Goal: Information Seeking & Learning: Check status

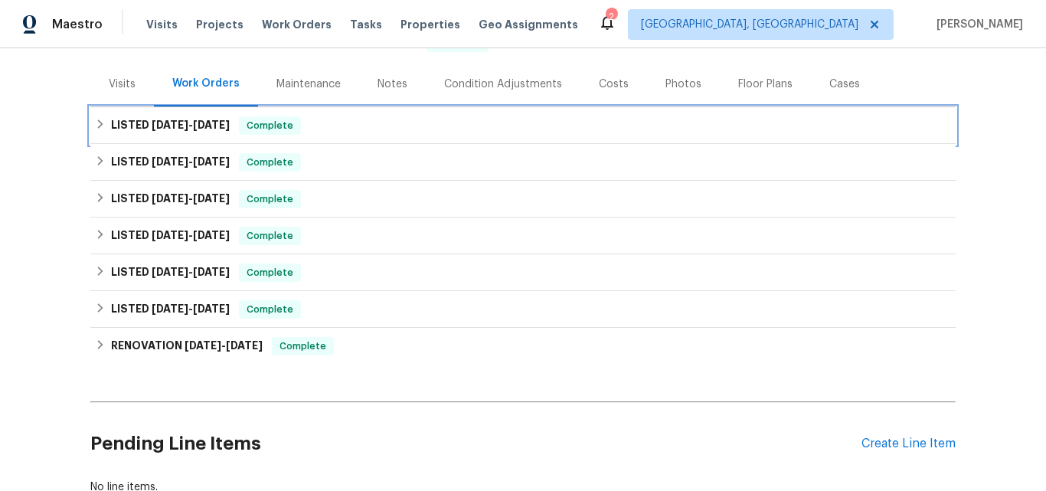
click at [164, 129] on span "[DATE]" at bounding box center [170, 124] width 37 height 11
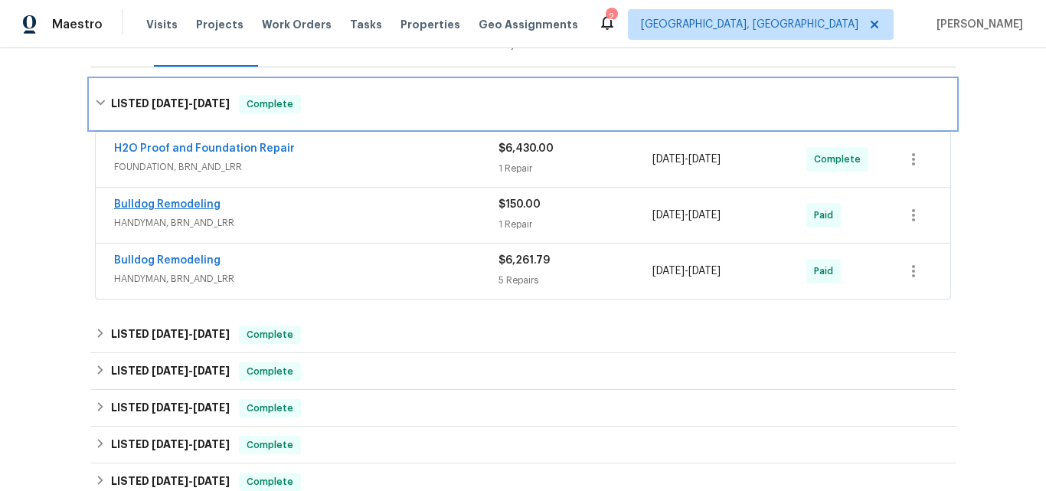
scroll to position [247, 0]
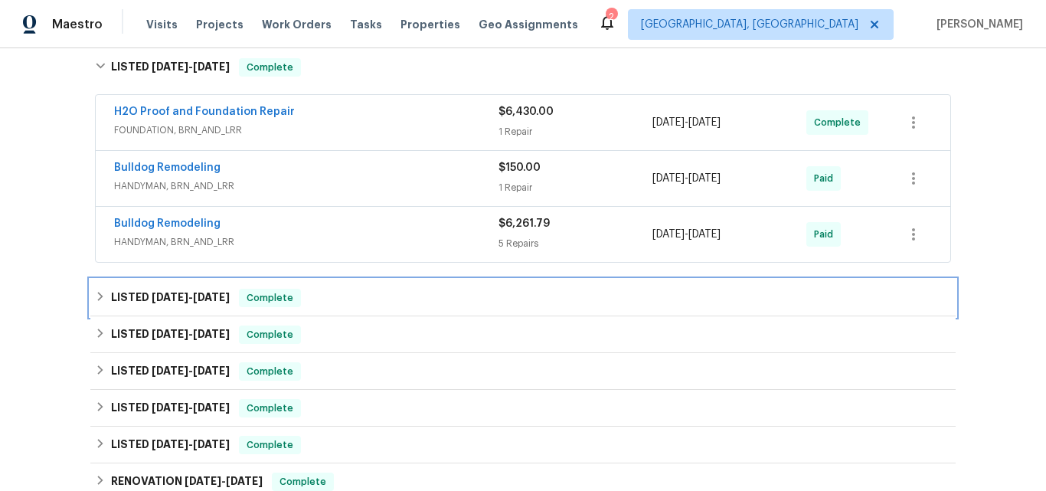
click at [156, 296] on span "6/26/25" at bounding box center [170, 297] width 37 height 11
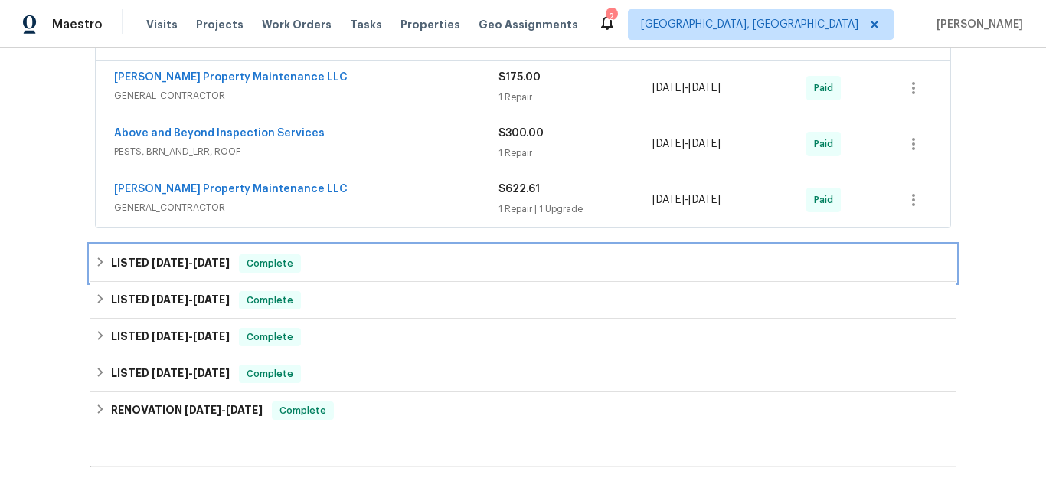
click at [168, 255] on h6 "LISTED 5/14/25 - 5/16/25" at bounding box center [170, 263] width 119 height 18
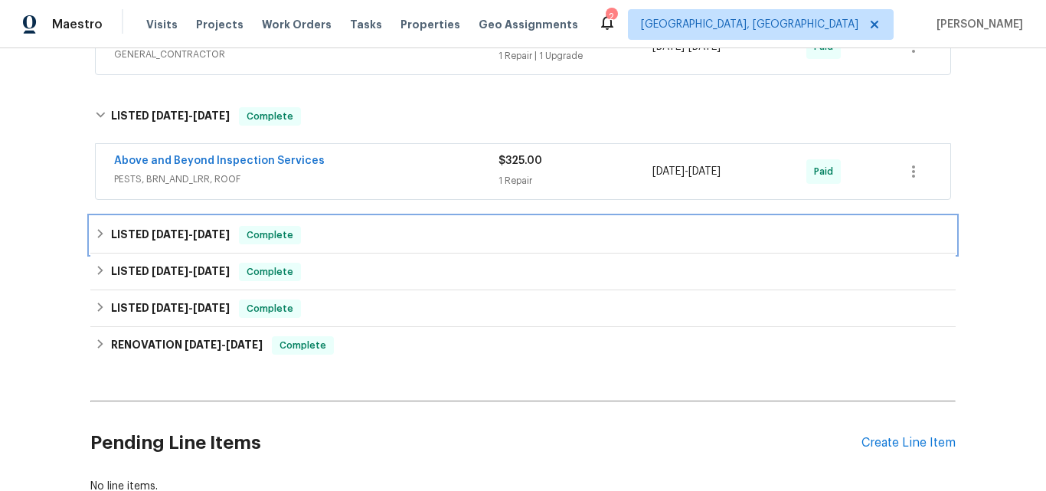
click at [167, 236] on span "3/11/25" at bounding box center [170, 234] width 37 height 11
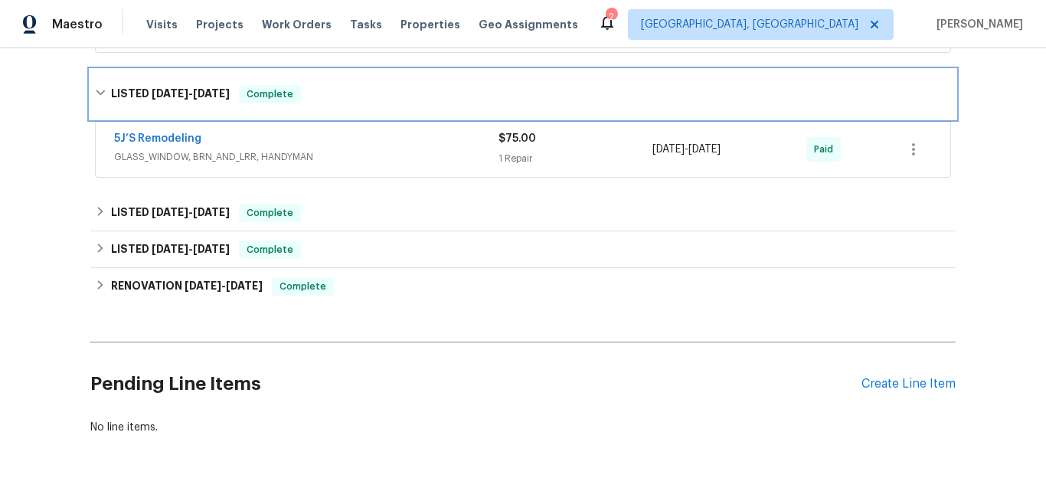
scroll to position [937, 0]
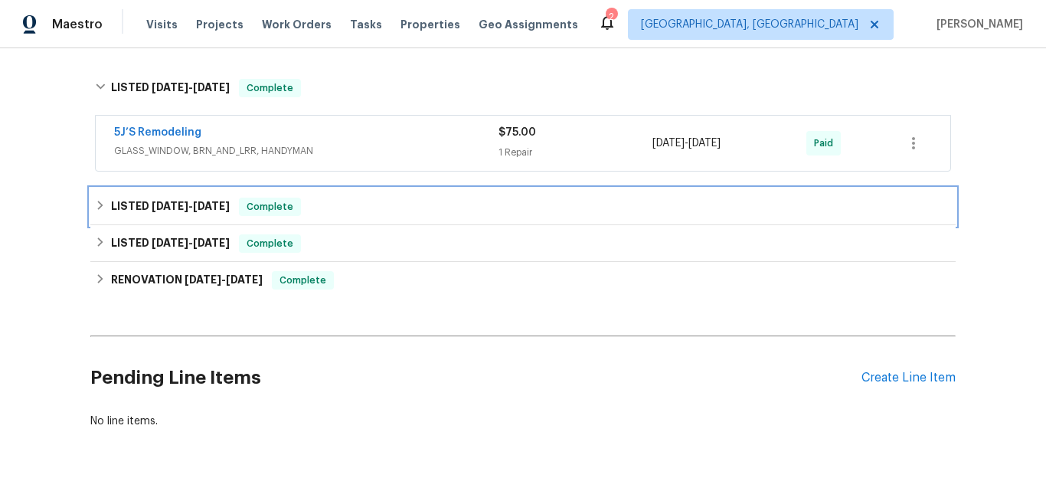
click at [152, 202] on span "2/12/25" at bounding box center [170, 206] width 37 height 11
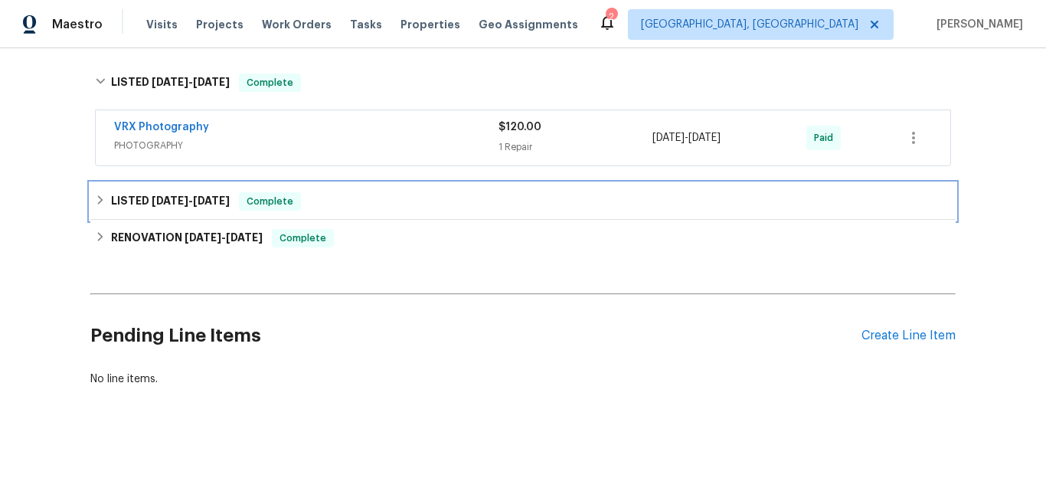
drag, startPoint x: 131, startPoint y: 188, endPoint x: 185, endPoint y: 175, distance: 55.0
click at [132, 192] on h6 "LISTED 12/31/24 - 1/8/25" at bounding box center [170, 201] width 119 height 18
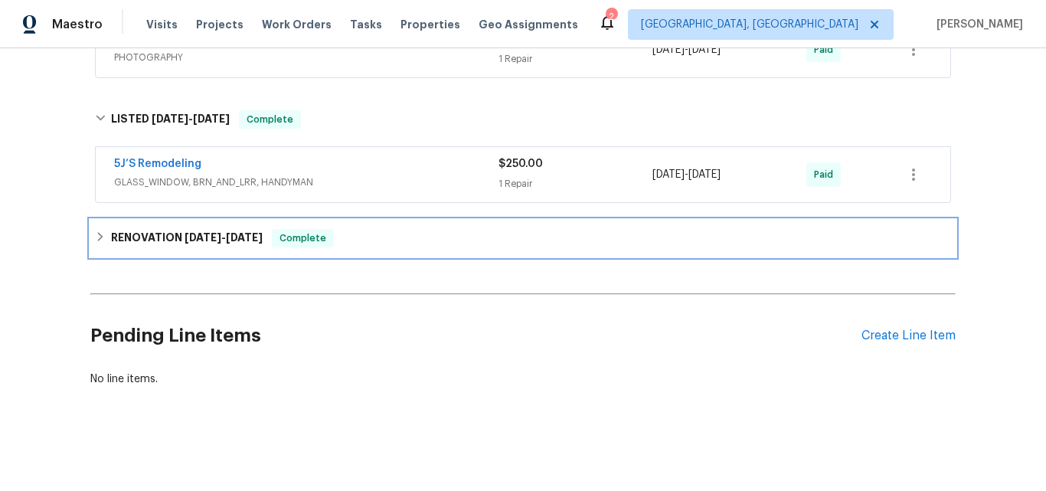
click at [140, 231] on h6 "RENOVATION 10/29/24 - 11/1/24" at bounding box center [187, 238] width 152 height 18
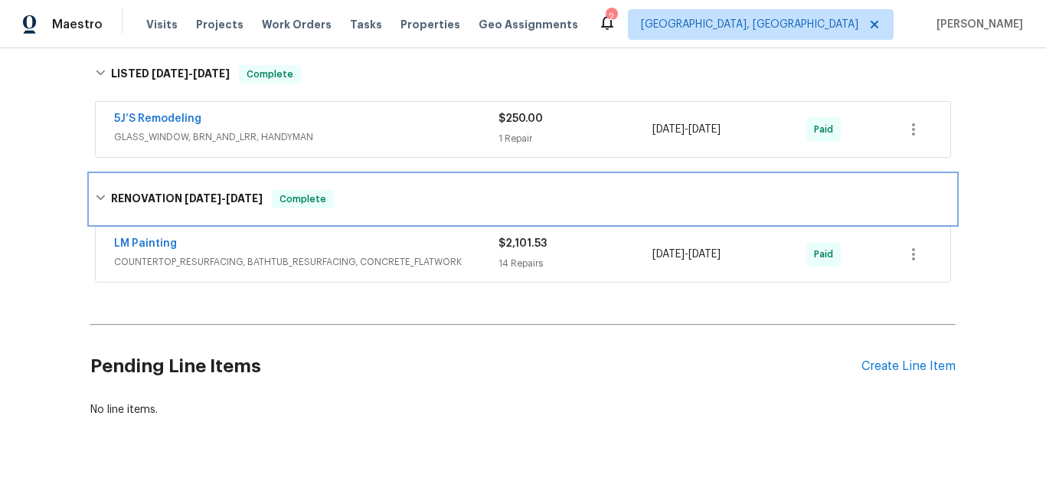
scroll to position [1226, 0]
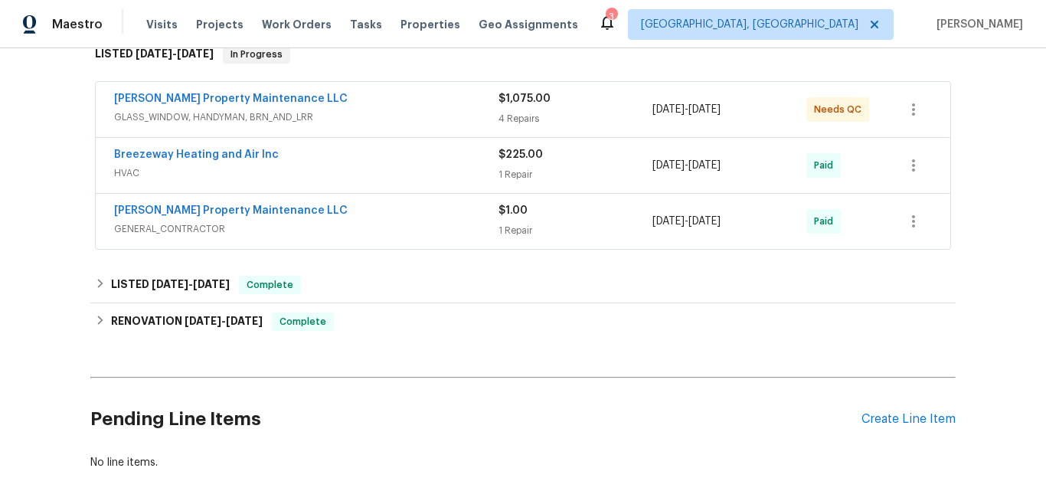
scroll to position [306, 0]
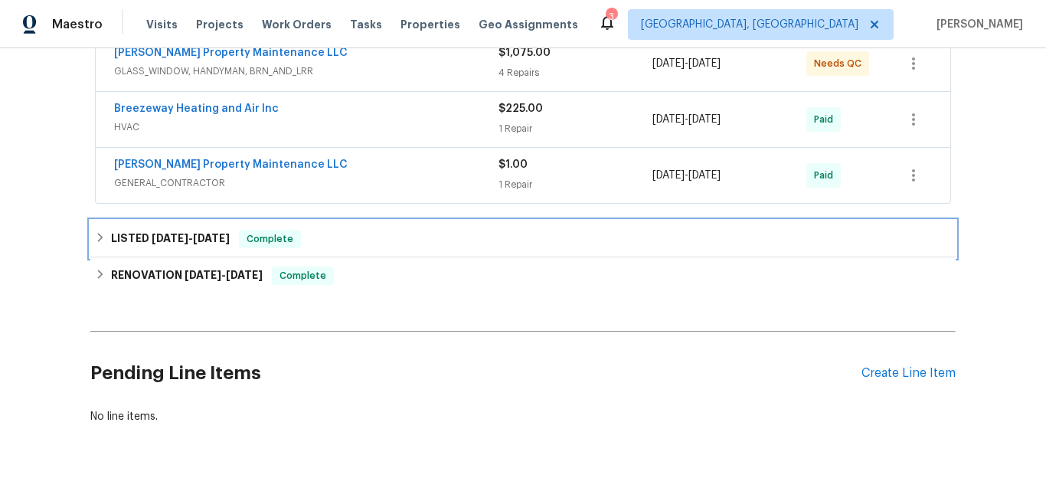
drag, startPoint x: 177, startPoint y: 241, endPoint x: 236, endPoint y: 207, distance: 68.3
click at [176, 241] on span "8/26/25" at bounding box center [170, 238] width 37 height 11
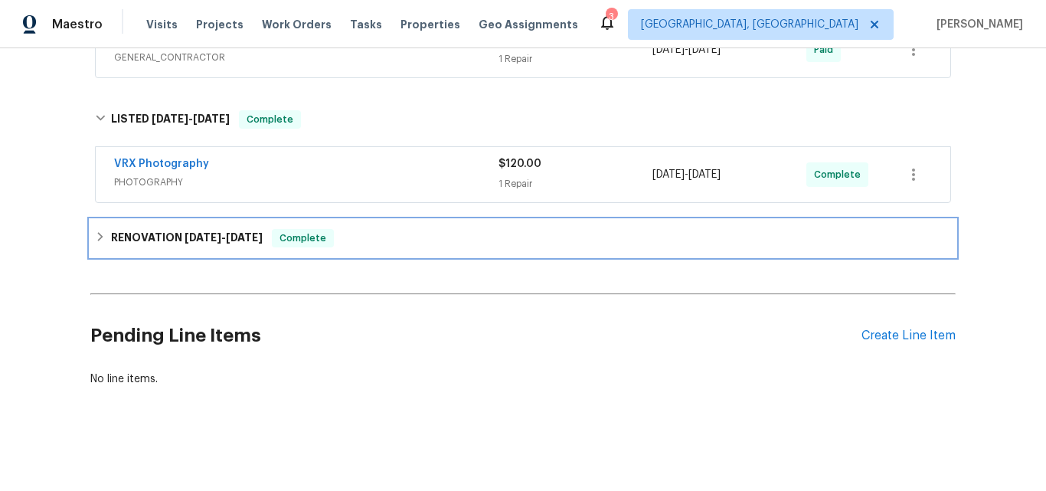
click at [169, 229] on h6 "RENOVATION 7/28/25 - 8/15/25" at bounding box center [187, 238] width 152 height 18
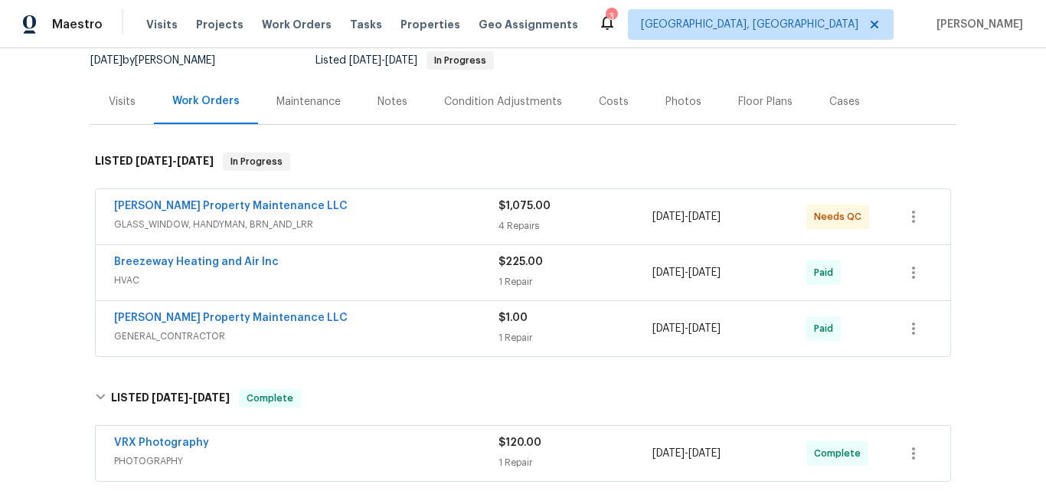
scroll to position [230, 0]
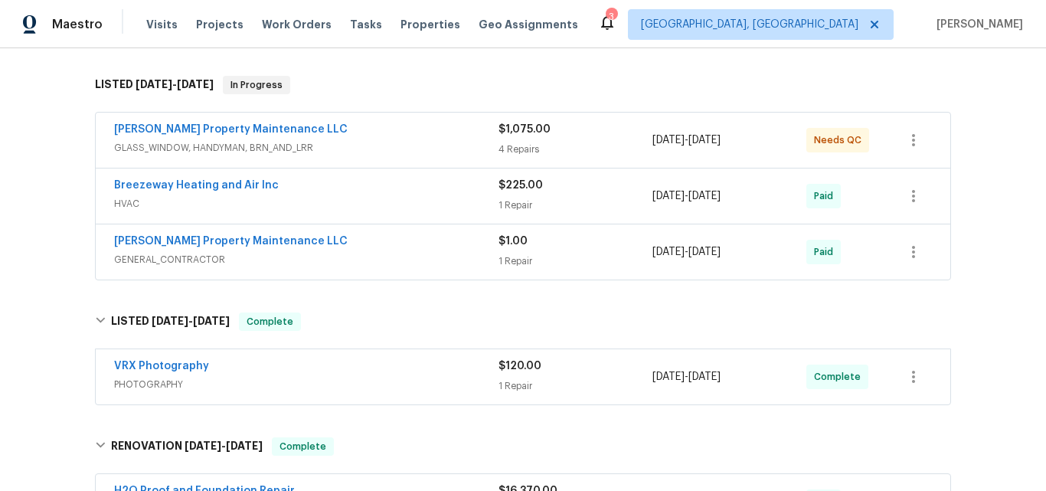
click at [31, 194] on div "Back to all projects 4841 Santa Fe Trl SW, Atlanta, GA 30331 3 Beds | 2 1/2 Bat…" at bounding box center [523, 269] width 1046 height 443
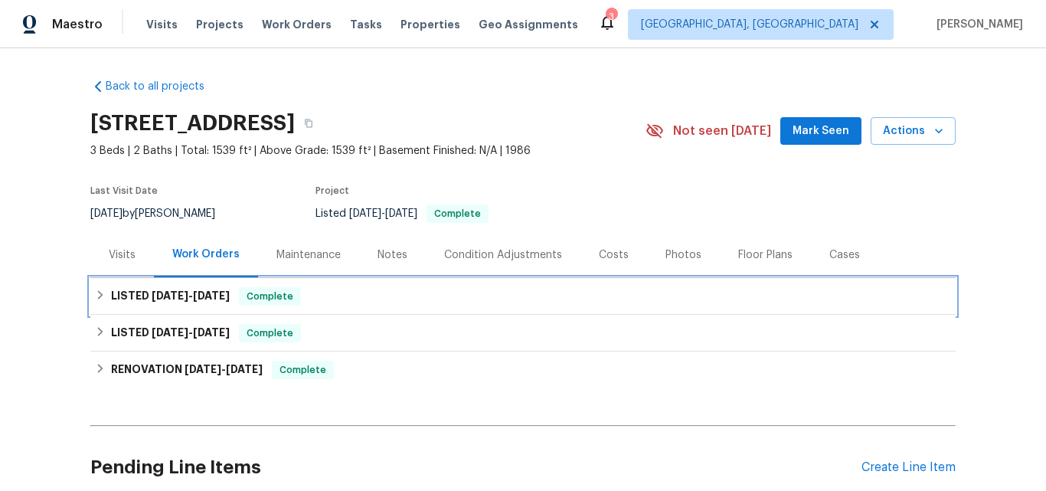
click at [150, 290] on h6 "LISTED 10/3/25 - 10/7/25" at bounding box center [170, 296] width 119 height 18
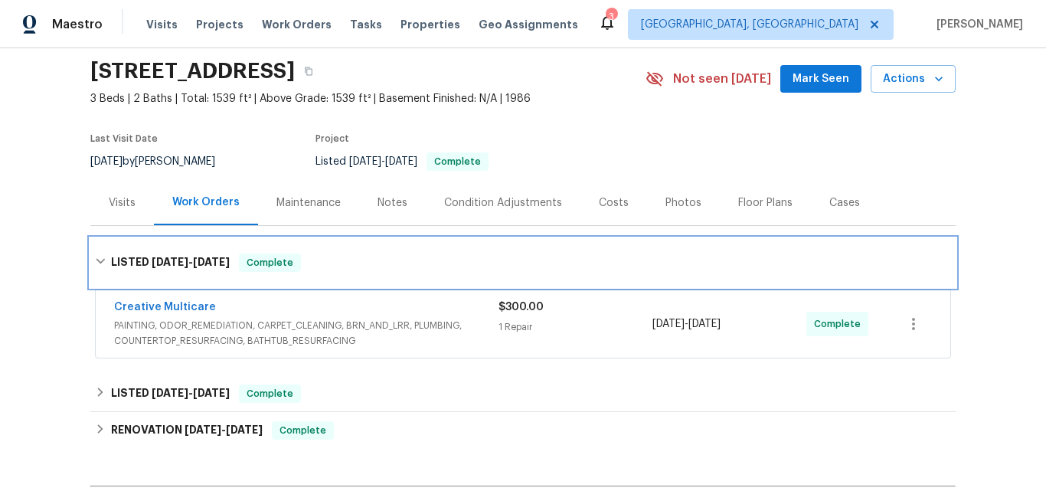
scroll to position [153, 0]
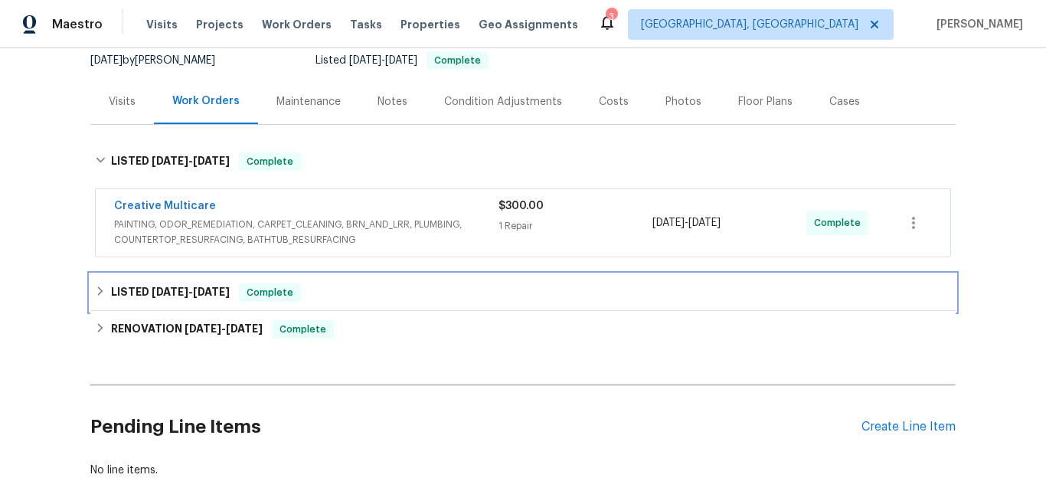
click at [170, 300] on h6 "LISTED 8/20/25 - 8/27/25" at bounding box center [170, 292] width 119 height 18
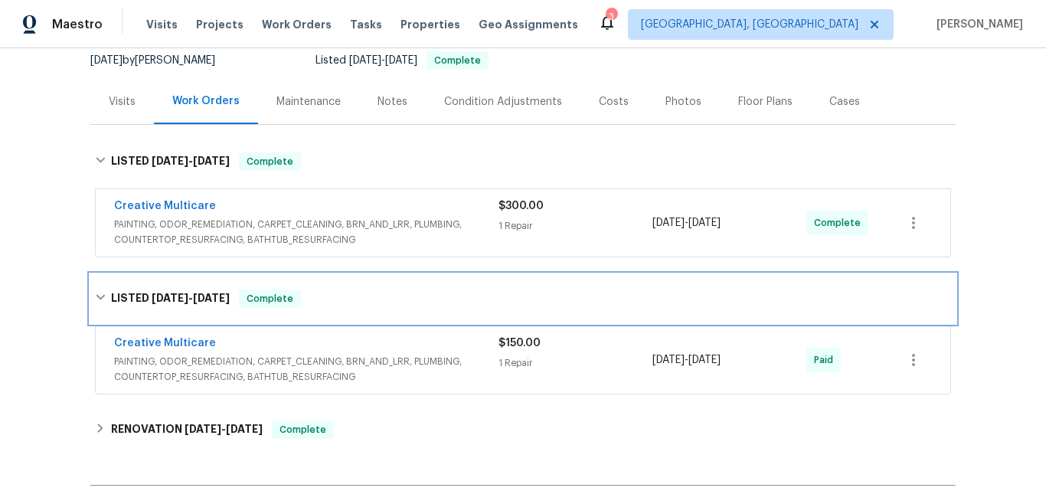
scroll to position [306, 0]
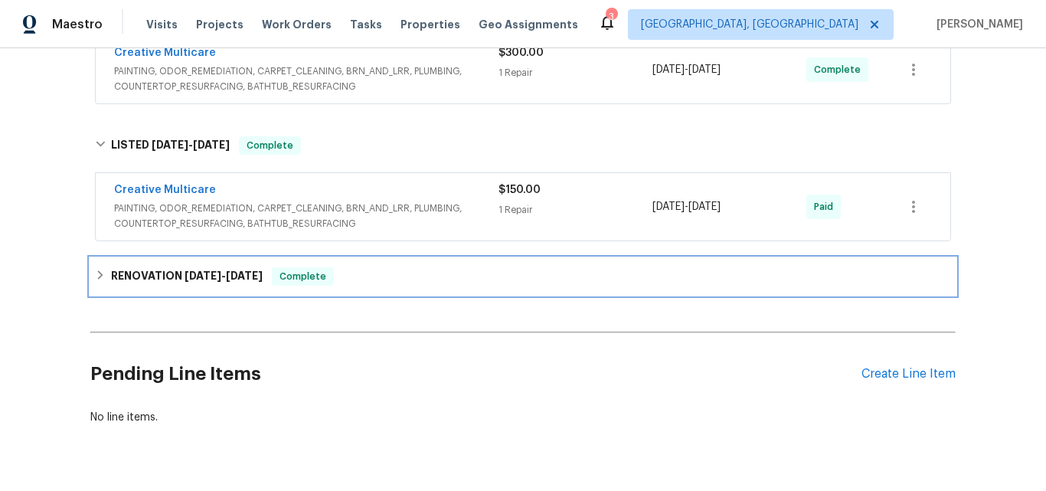
click at [186, 280] on h6 "RENOVATION 8/19/25 - 9/17/25" at bounding box center [187, 276] width 152 height 18
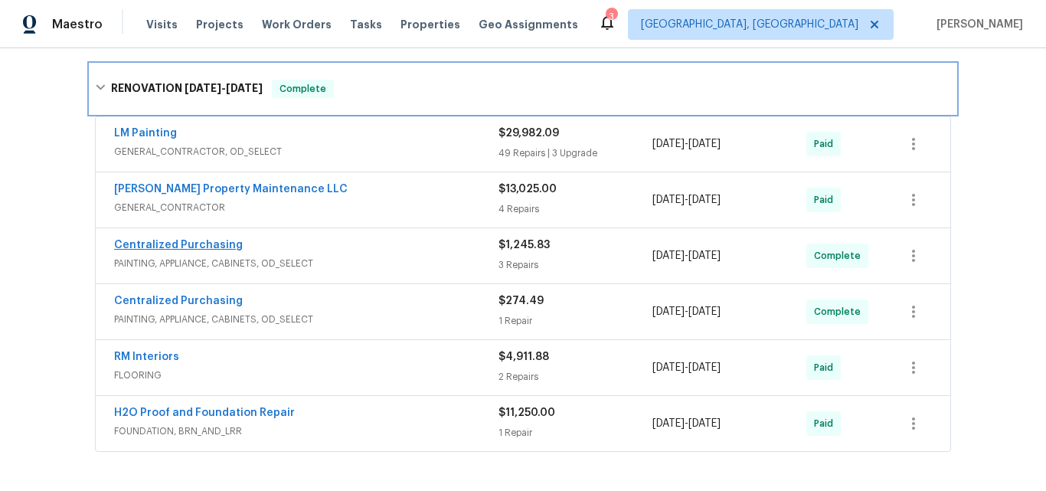
scroll to position [536, 0]
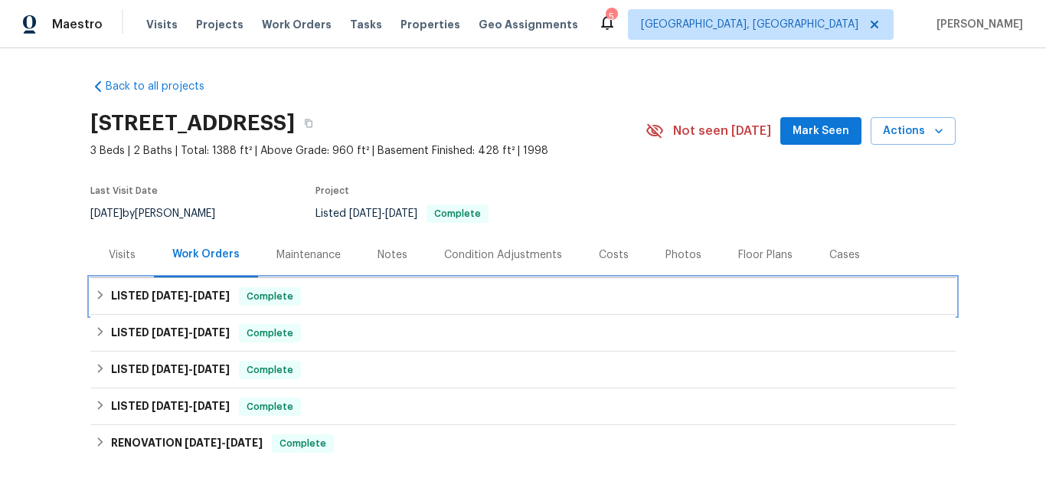
click at [169, 290] on span "9/19/25" at bounding box center [170, 295] width 37 height 11
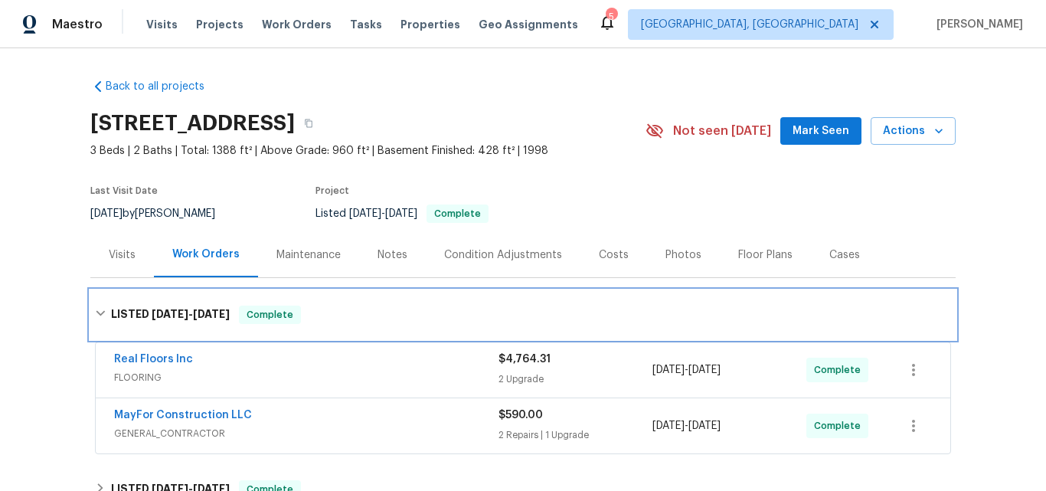
scroll to position [230, 0]
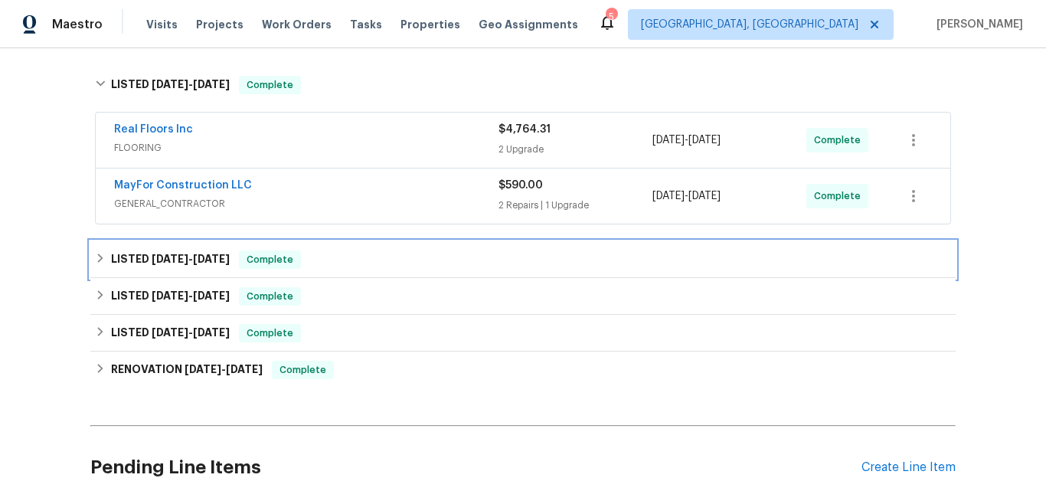
click at [152, 261] on span "7/28/25" at bounding box center [170, 259] width 37 height 11
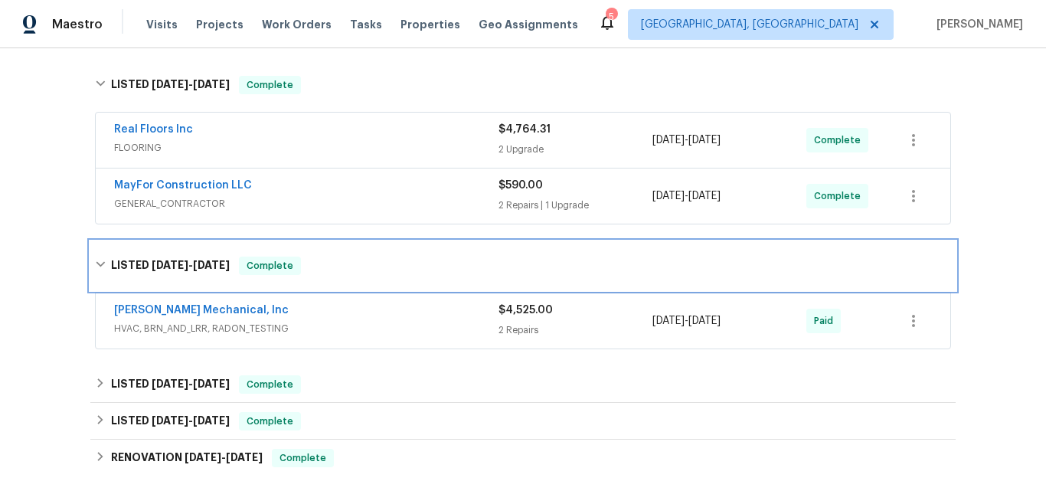
scroll to position [306, 0]
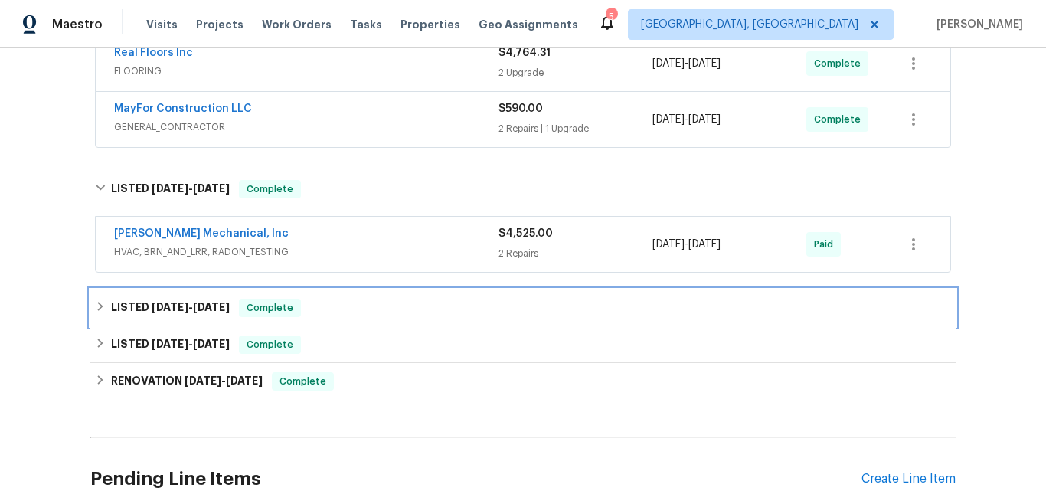
click at [153, 300] on h6 "LISTED 7/16/25 - 7/17/25" at bounding box center [170, 308] width 119 height 18
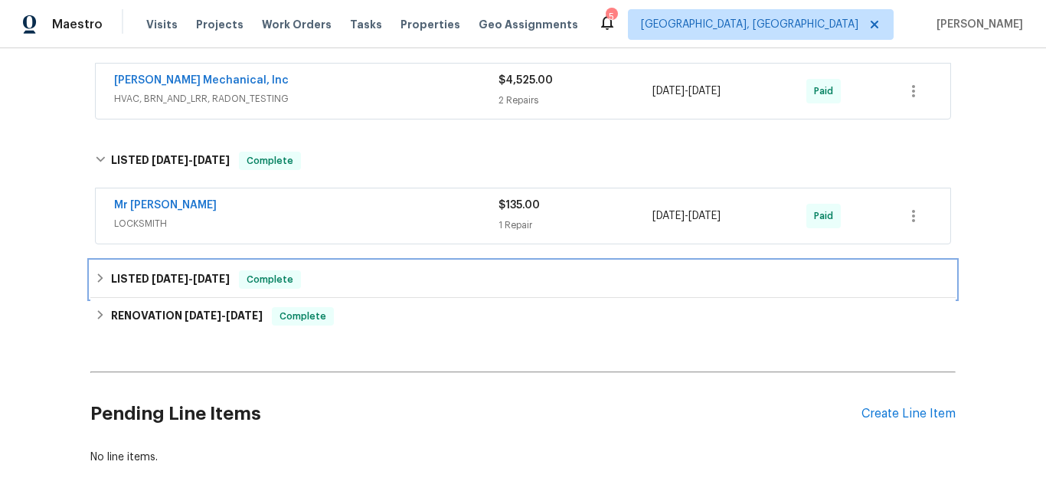
click at [162, 284] on h6 "LISTED 4/28/25 - 5/5/25" at bounding box center [170, 279] width 119 height 18
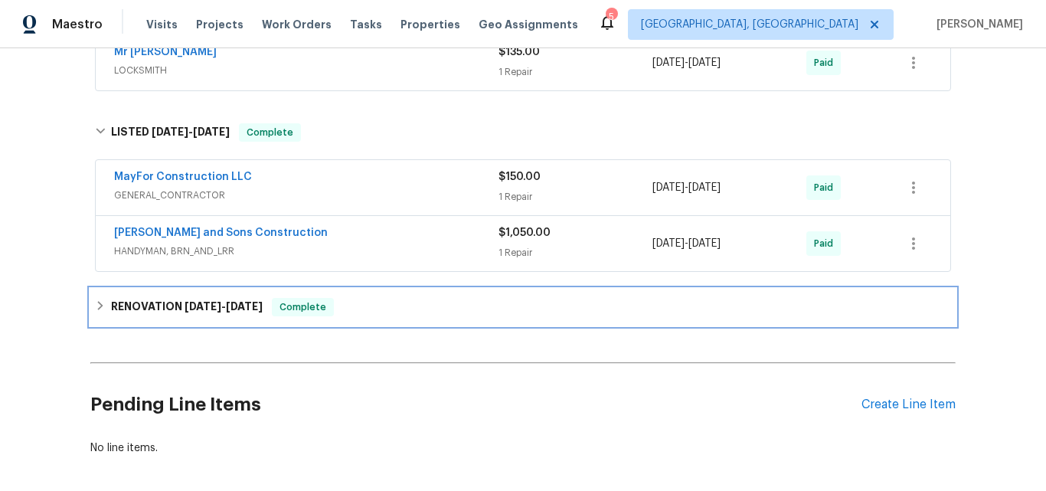
click at [155, 303] on h6 "RENOVATION 2/25/25 - 3/5/25" at bounding box center [187, 307] width 152 height 18
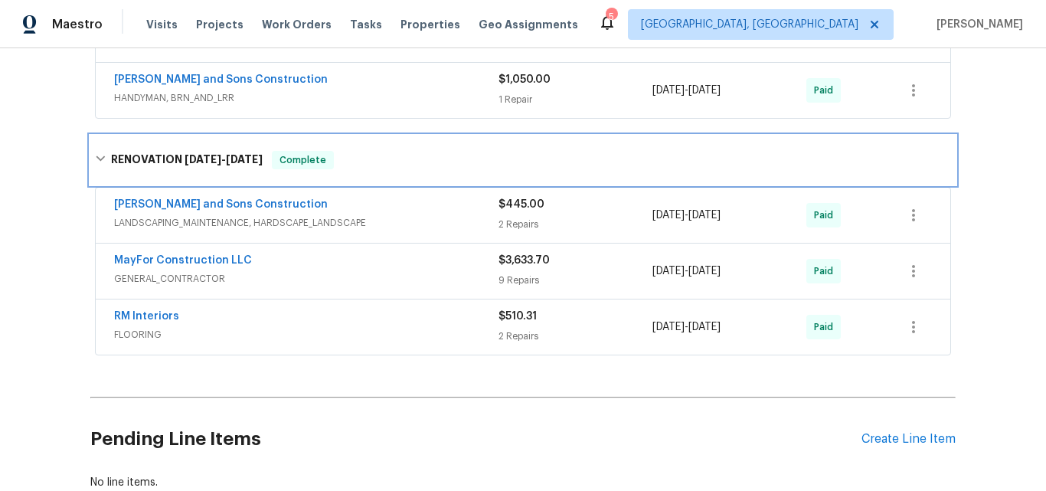
scroll to position [843, 0]
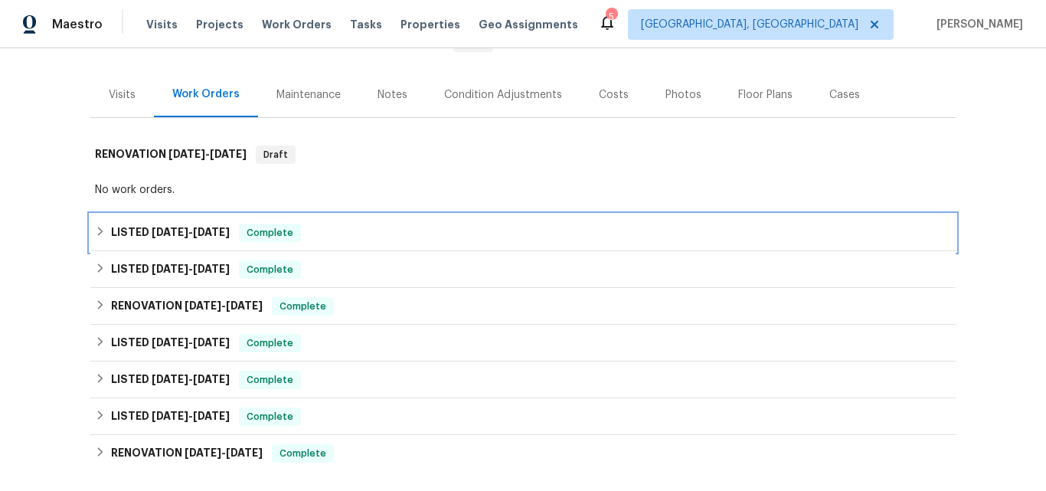
click at [153, 227] on span "[DATE]" at bounding box center [170, 232] width 37 height 11
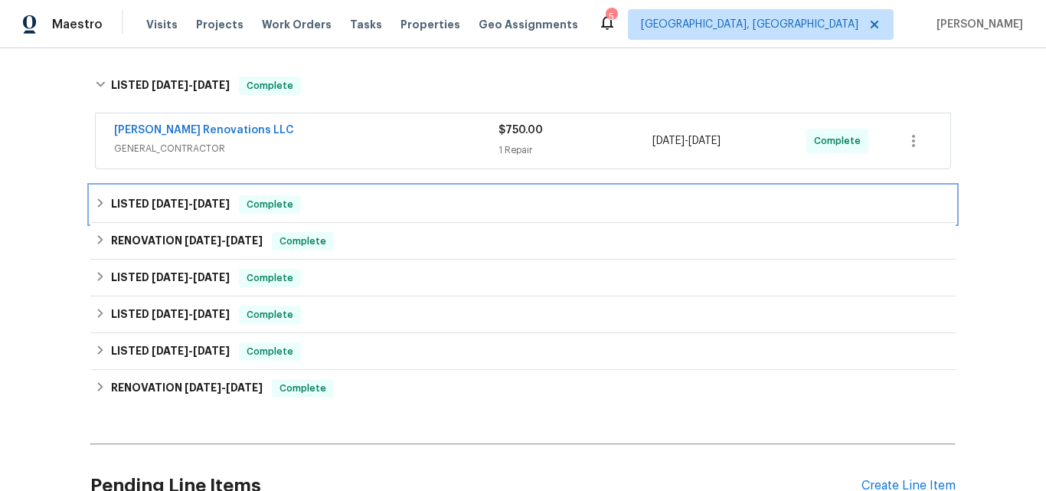
click at [155, 198] on span "[DATE]" at bounding box center [170, 203] width 37 height 11
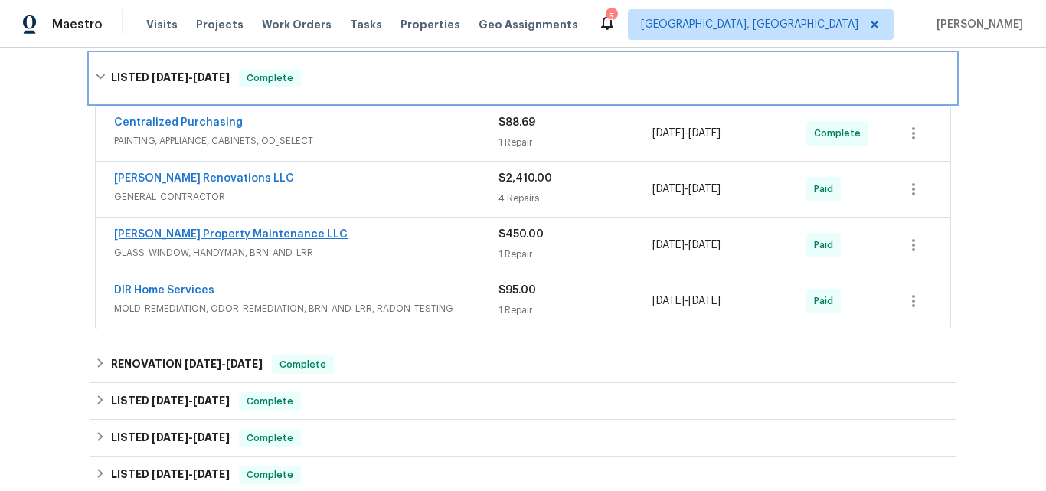
scroll to position [477, 0]
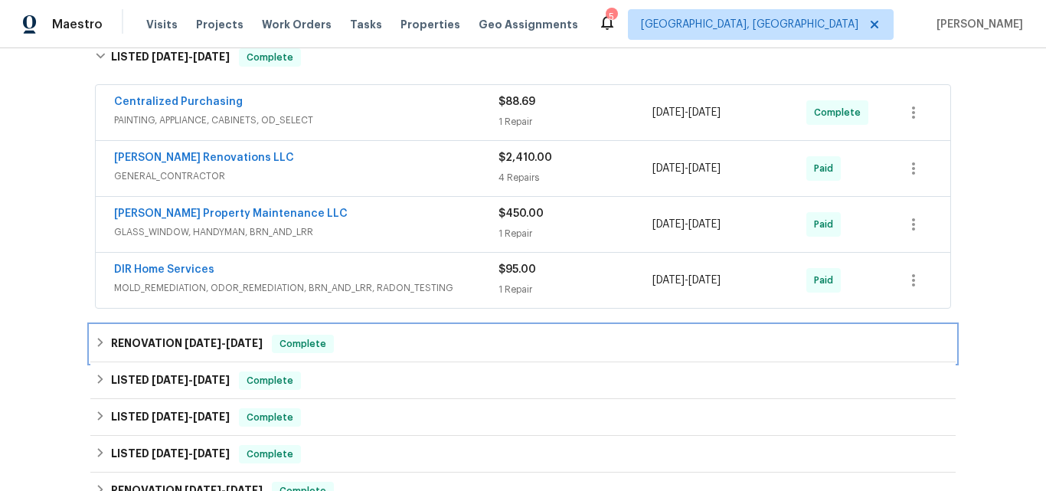
click at [180, 326] on div "RENOVATION [DATE] - [DATE] Complete" at bounding box center [523, 344] width 866 height 37
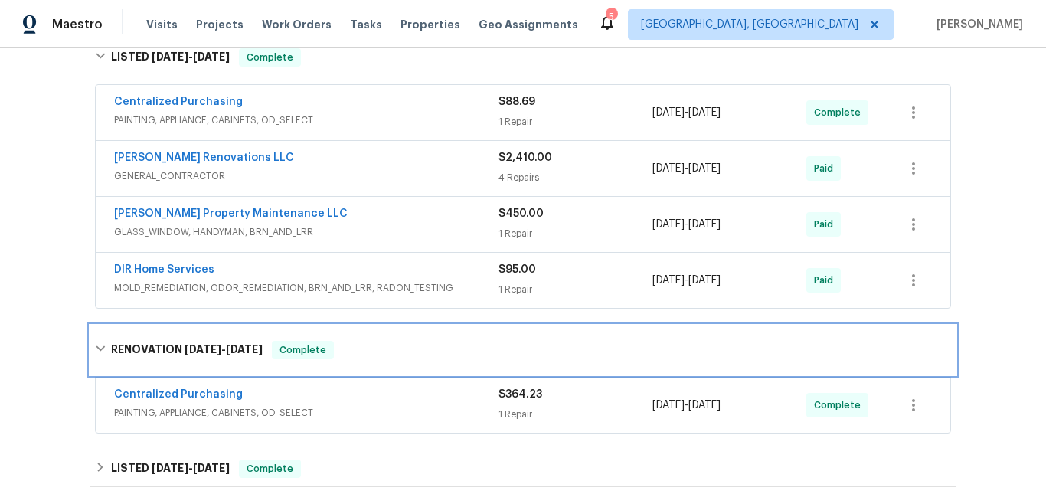
scroll to position [554, 0]
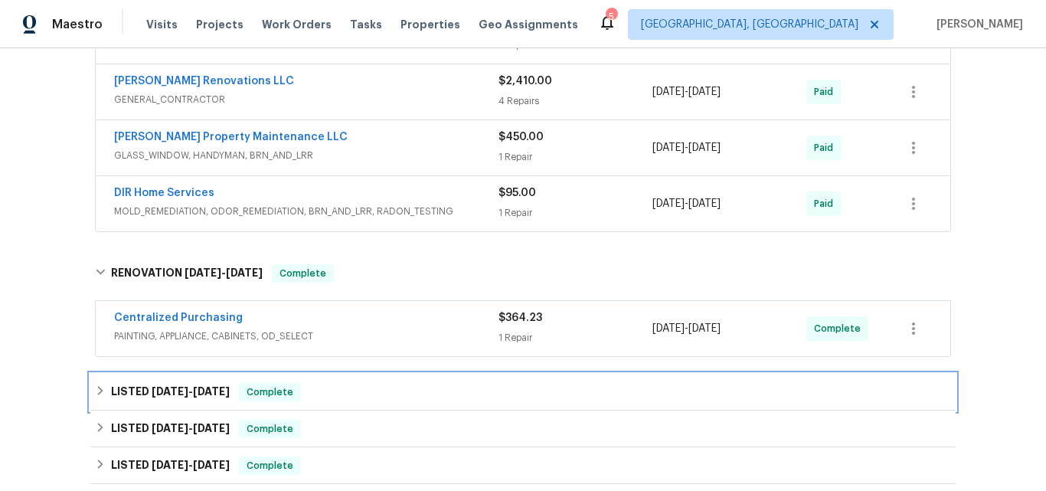
drag, startPoint x: 149, startPoint y: 375, endPoint x: 201, endPoint y: 286, distance: 104.0
click at [149, 383] on h6 "LISTED [DATE] - [DATE]" at bounding box center [170, 392] width 119 height 18
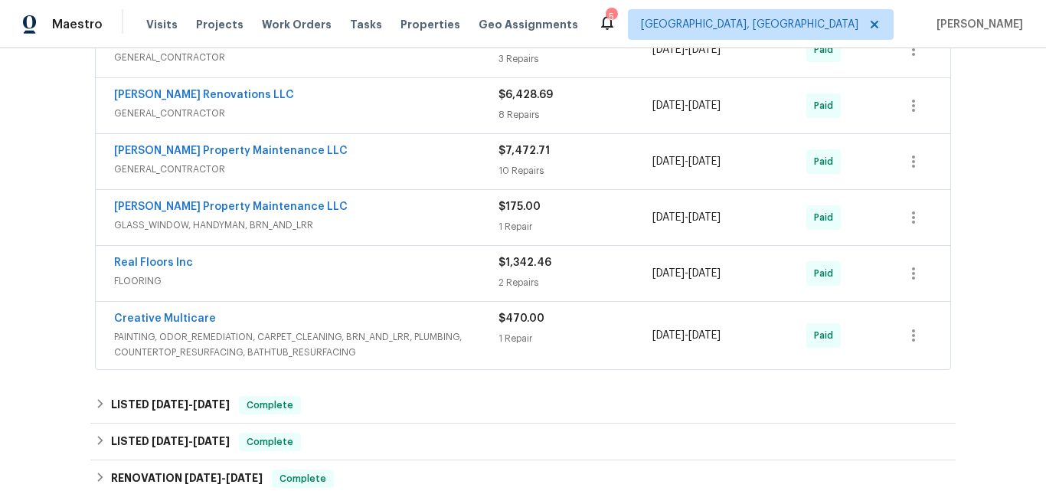
scroll to position [1090, 0]
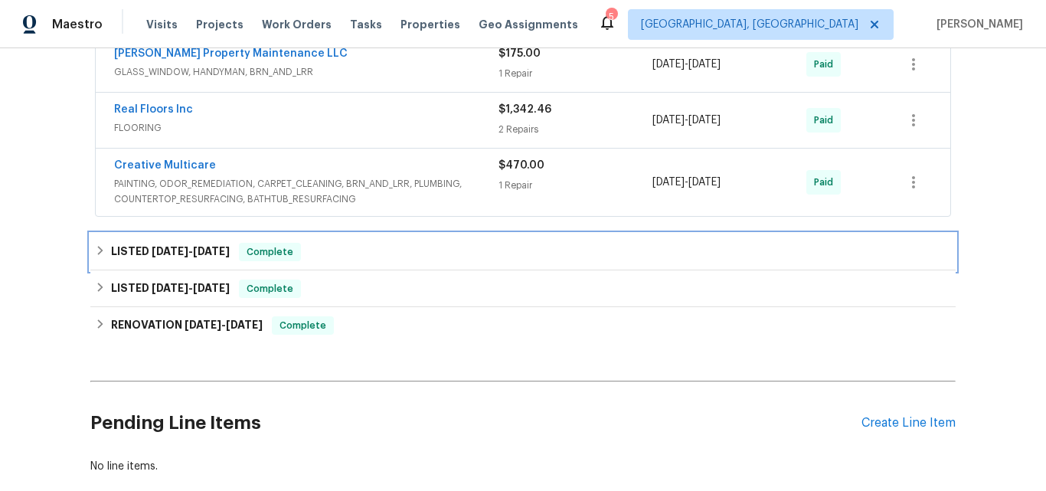
click at [169, 246] on span "[DATE]" at bounding box center [170, 251] width 37 height 11
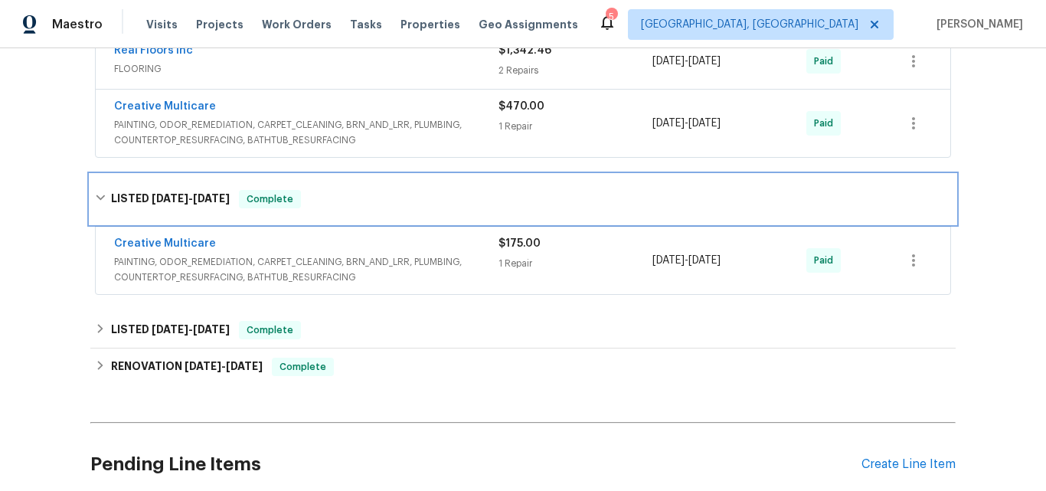
scroll to position [1243, 0]
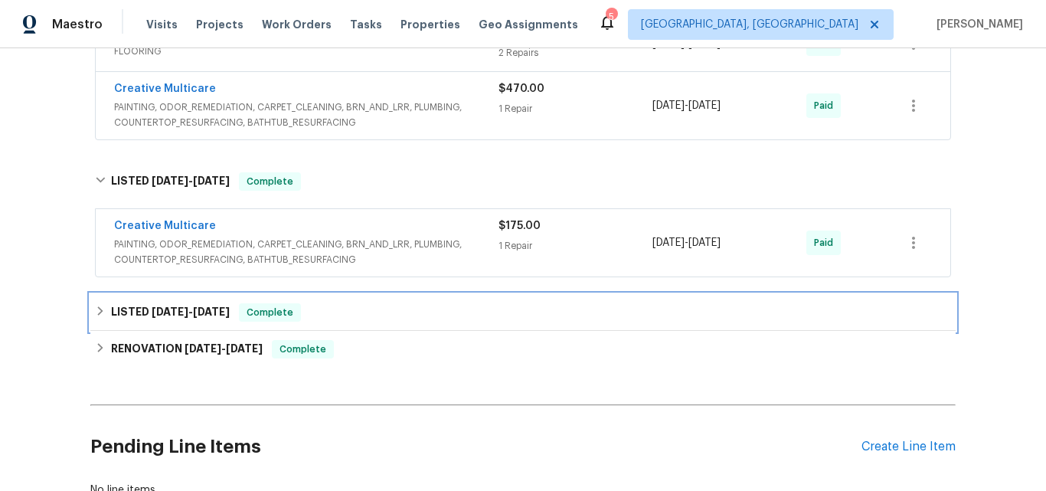
click at [170, 306] on span "[DATE]" at bounding box center [170, 311] width 37 height 11
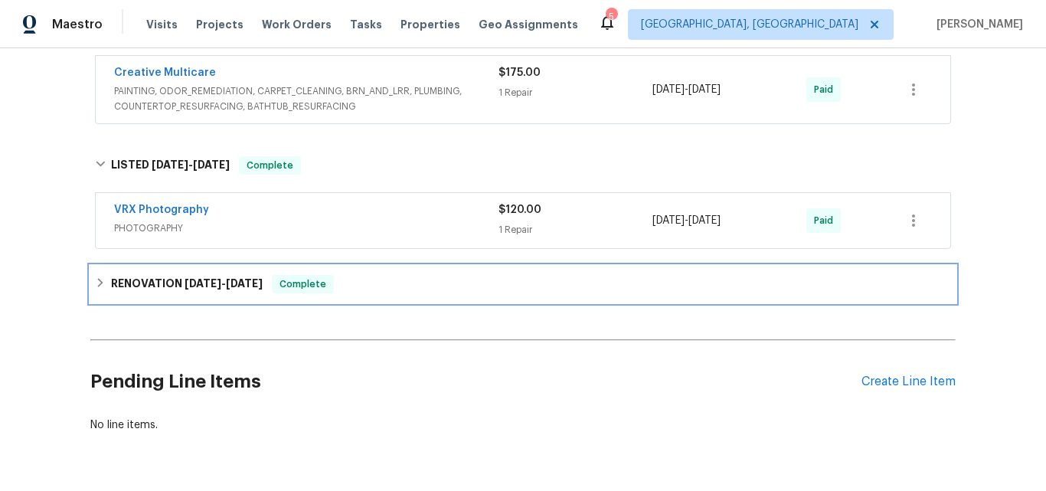
click at [156, 266] on div "RENOVATION [DATE] - [DATE] Complete" at bounding box center [523, 284] width 866 height 37
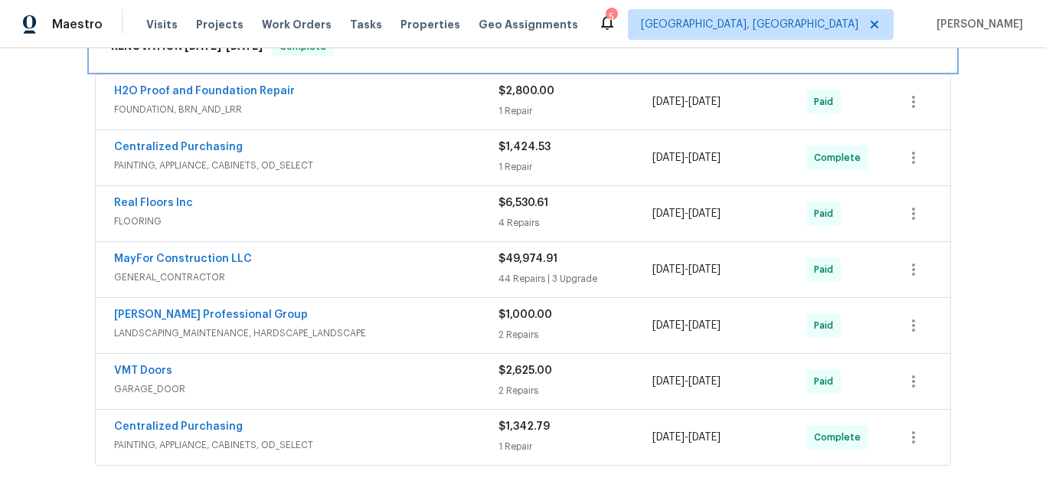
scroll to position [1626, 0]
